Goal: Task Accomplishment & Management: Manage account settings

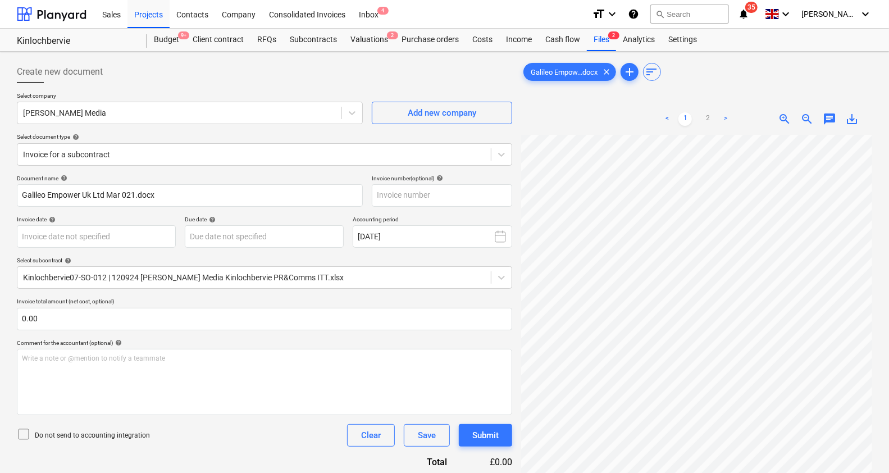
click at [149, 11] on div "Projects" at bounding box center [148, 13] width 42 height 29
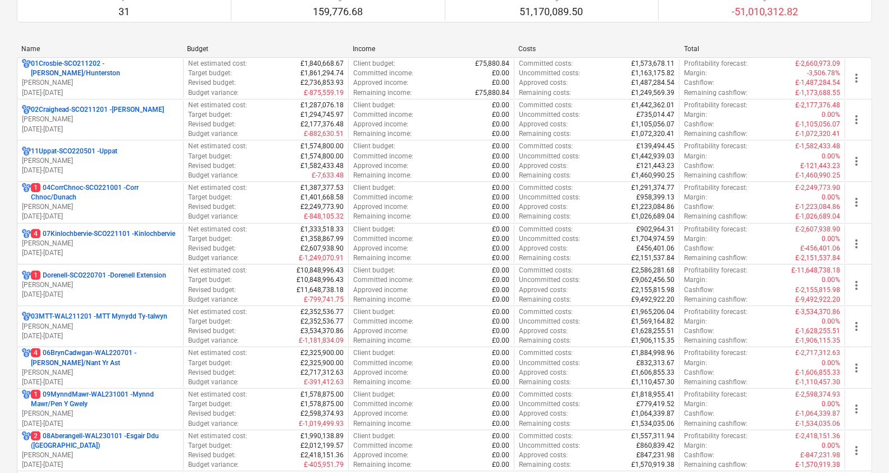
scroll to position [125, 0]
click at [95, 252] on p "[DATE] - [DATE]" at bounding box center [100, 253] width 157 height 10
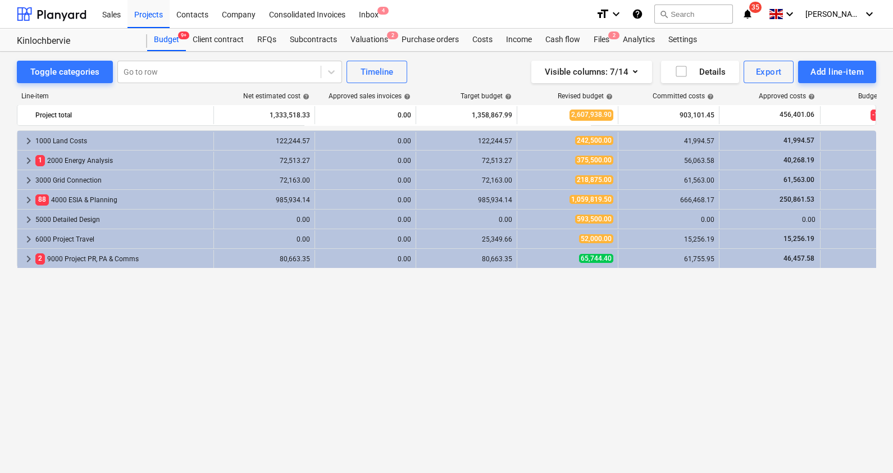
click at [315, 36] on div "Subcontracts" at bounding box center [313, 40] width 61 height 22
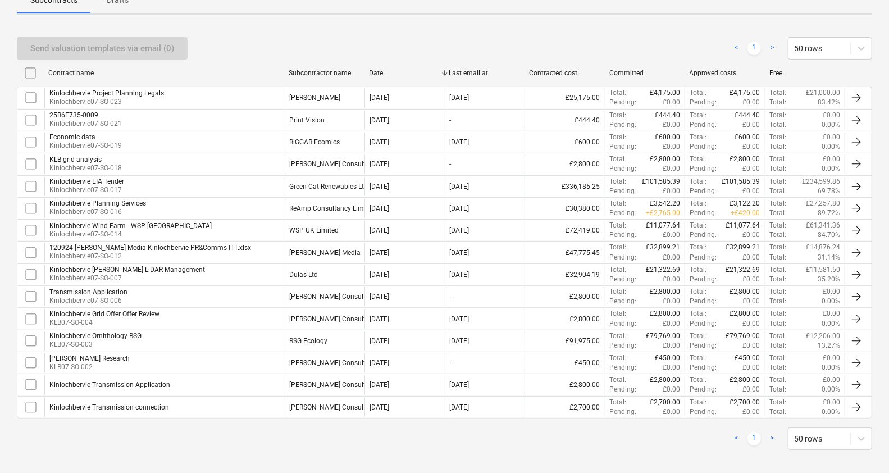
scroll to position [183, 0]
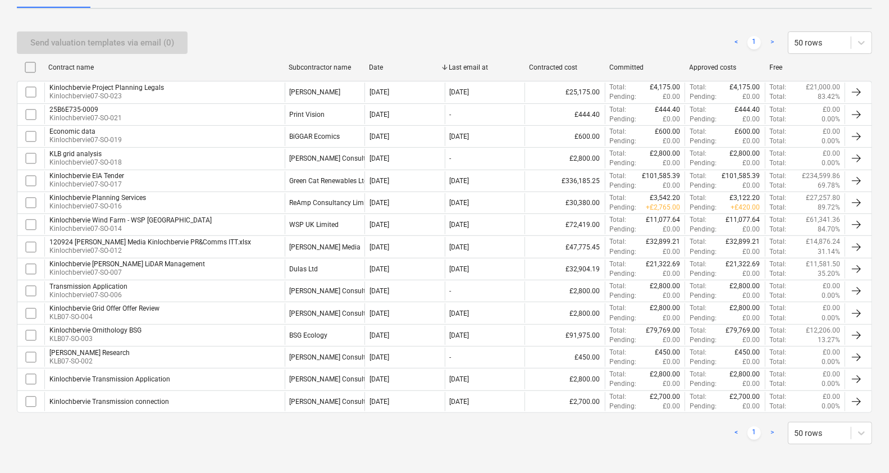
click at [200, 219] on div "Kinlochbervie Wind Farm - WSP [GEOGRAPHIC_DATA] Kinlochbervie07-SO-014" at bounding box center [164, 224] width 240 height 19
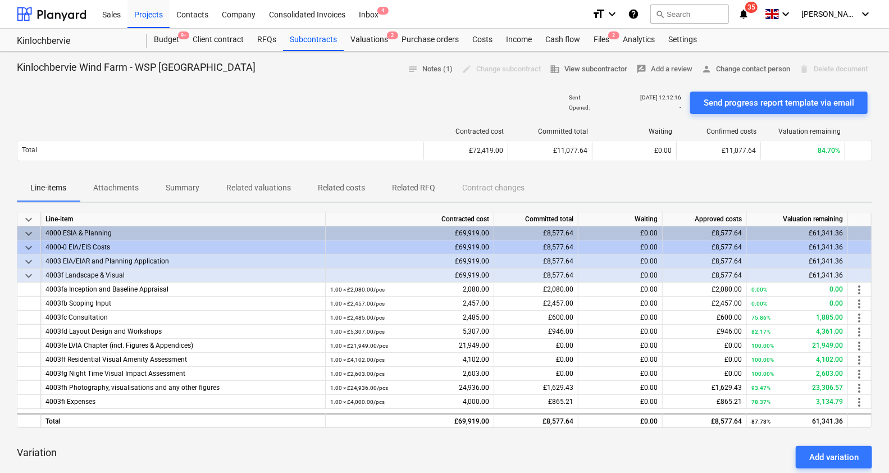
click at [729, 69] on span "person Change contact person" at bounding box center [745, 69] width 89 height 13
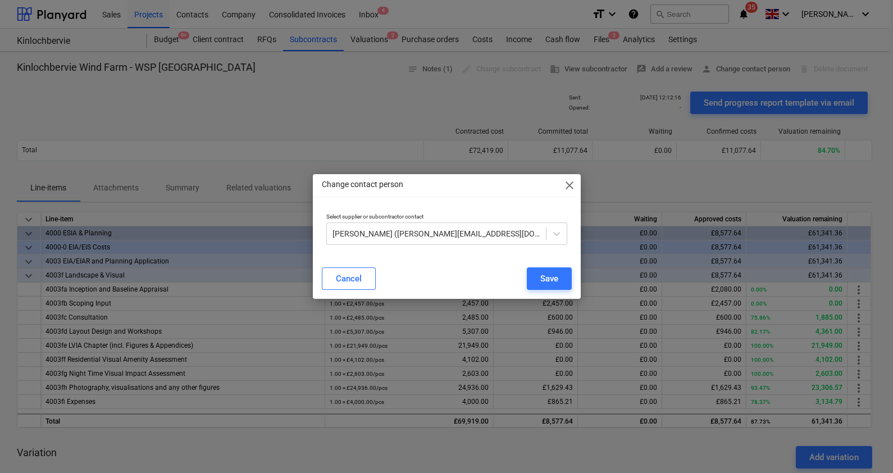
click at [554, 236] on icon at bounding box center [556, 233] width 11 height 11
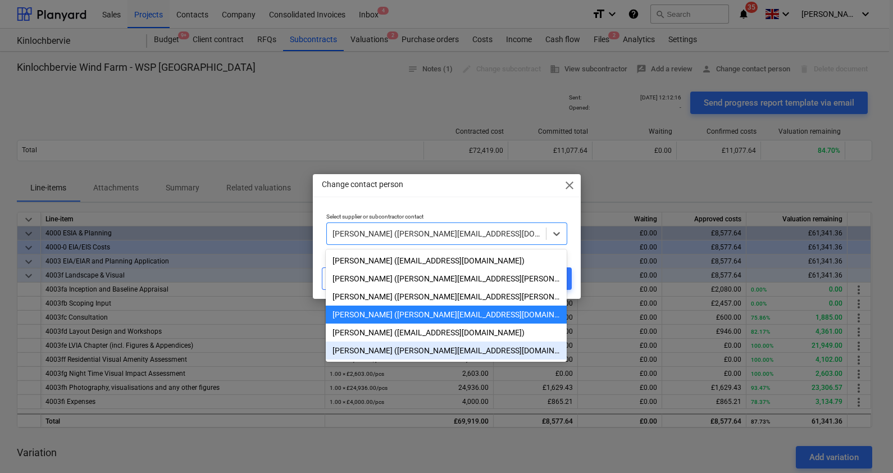
click at [451, 352] on div "[PERSON_NAME] ([PERSON_NAME][EMAIL_ADDRESS][DOMAIN_NAME])" at bounding box center [446, 350] width 241 height 18
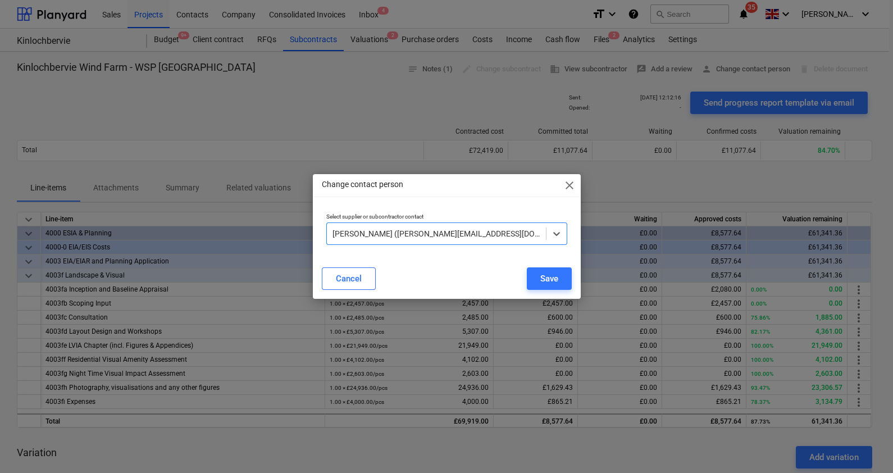
click at [538, 280] on button "Save" at bounding box center [549, 278] width 45 height 22
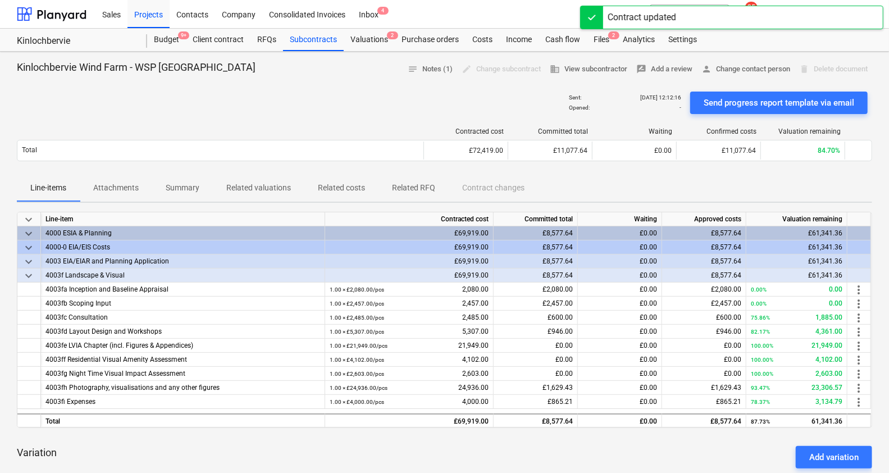
click at [757, 105] on div "Send progress report template via email" at bounding box center [779, 102] width 151 height 15
